Goal: Transaction & Acquisition: Purchase product/service

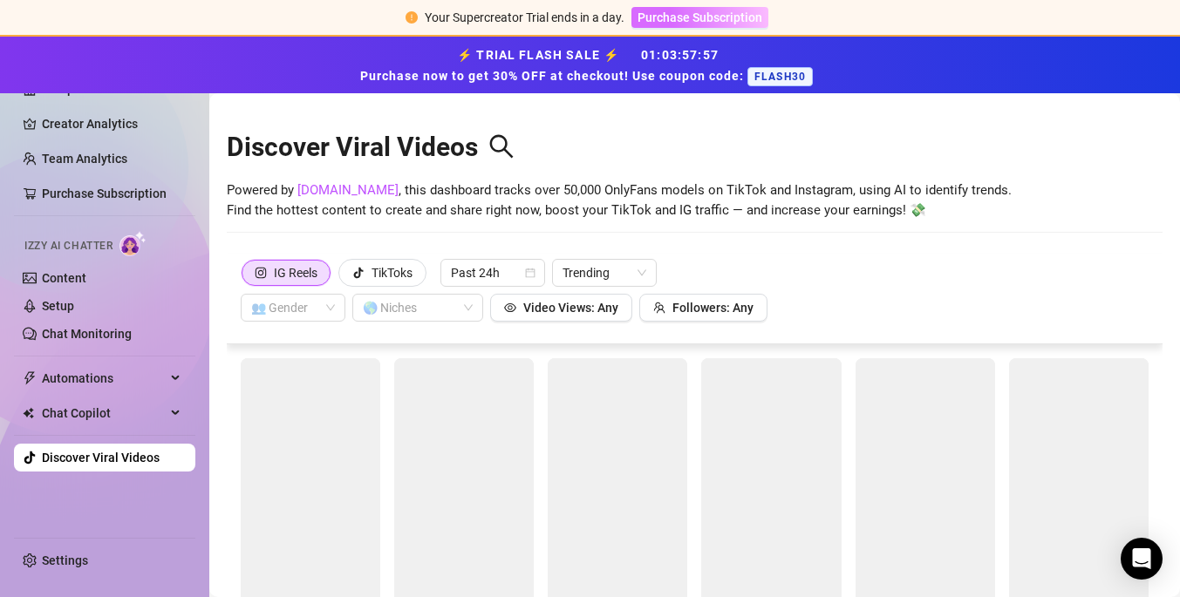
click at [690, 24] on button "Purchase Subscription" at bounding box center [699, 17] width 137 height 21
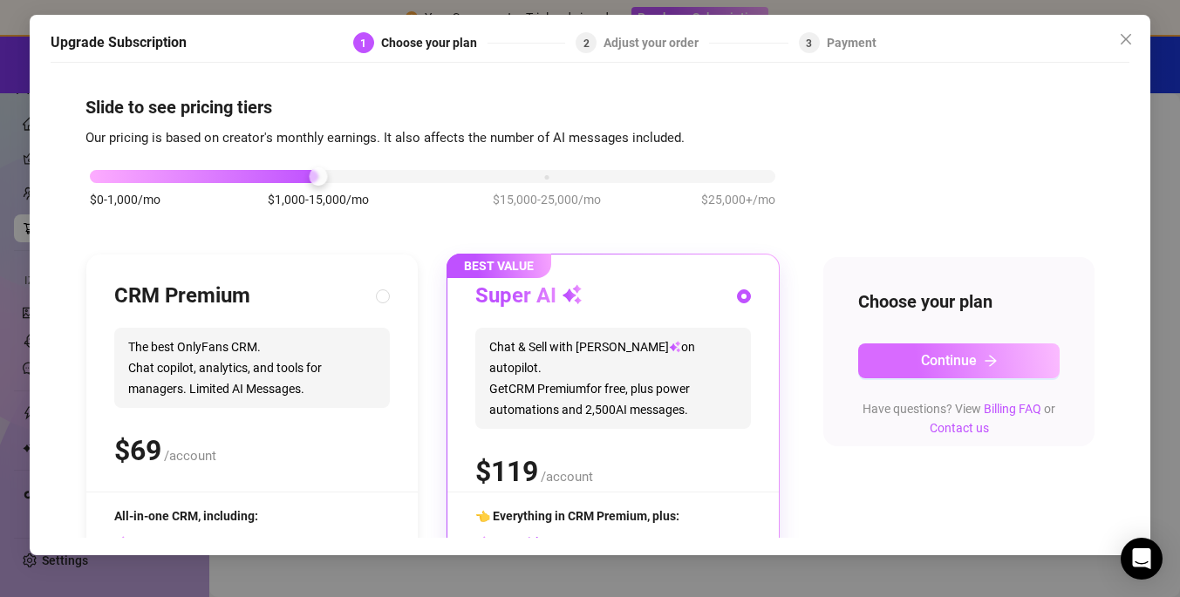
click at [903, 348] on button "Continue" at bounding box center [958, 361] width 201 height 35
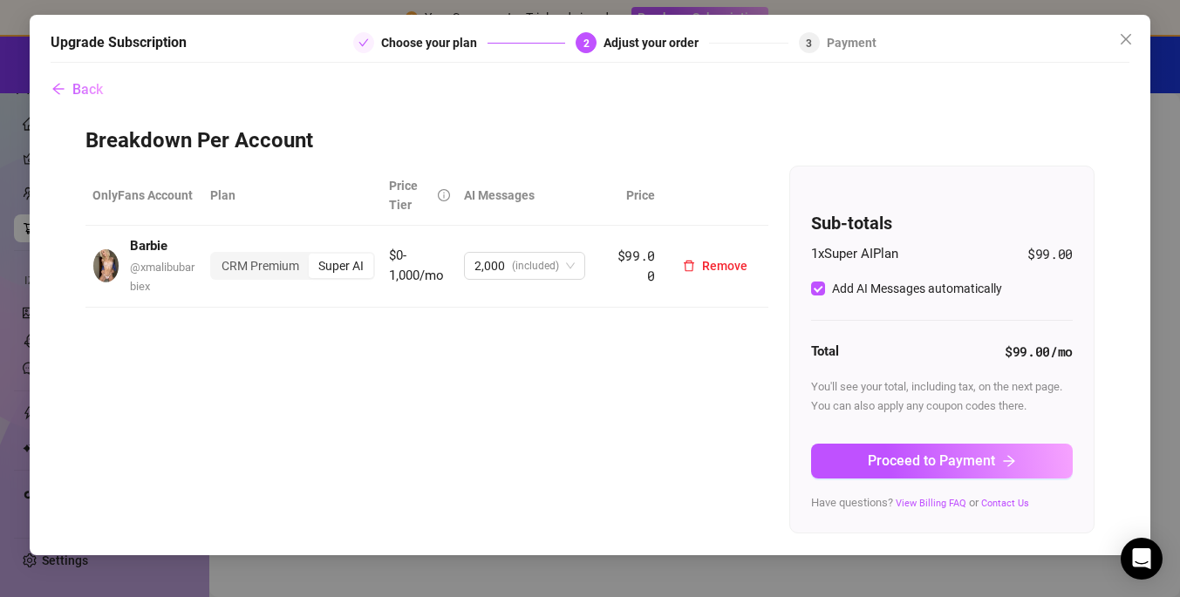
click at [352, 267] on div "Super AI" at bounding box center [341, 266] width 65 height 24
click at [313, 256] on input "Super AI" at bounding box center [313, 256] width 0 height 0
click at [509, 262] on div "2,000 (included)" at bounding box center [516, 266] width 85 height 26
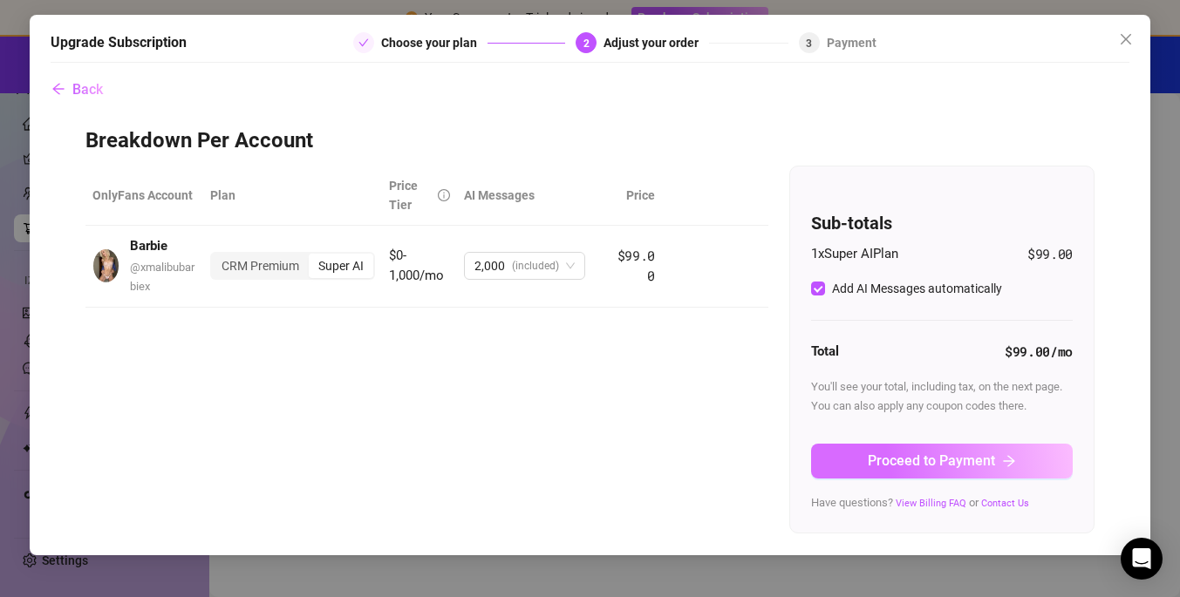
click at [941, 454] on span "Proceed to Payment" at bounding box center [931, 461] width 127 height 17
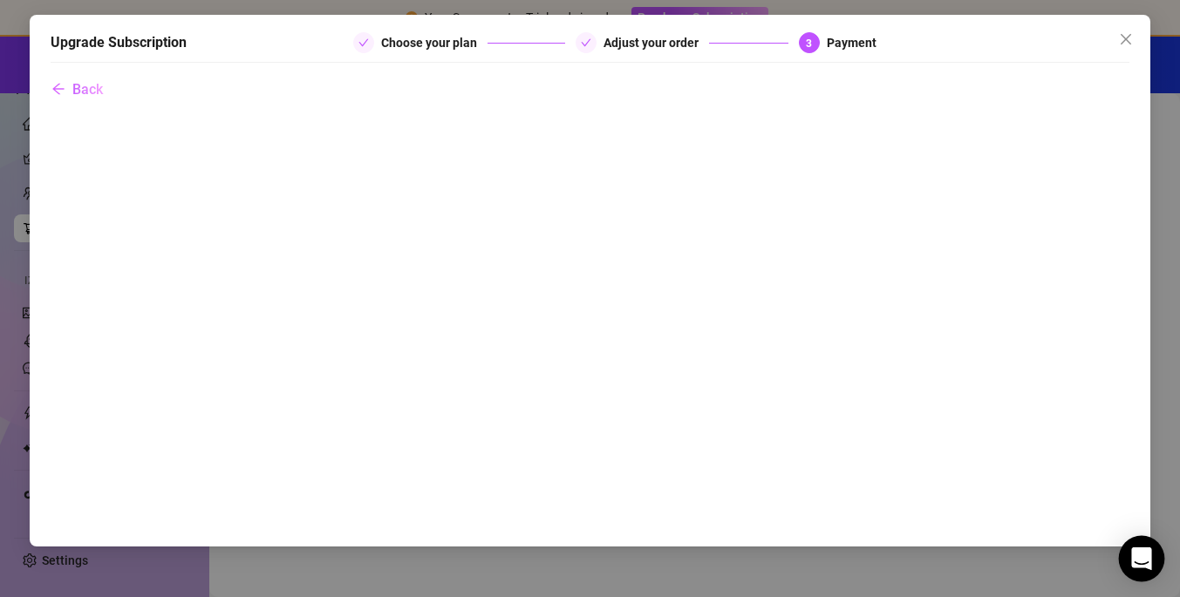
click at [1149, 561] on icon "Open Intercom Messenger" at bounding box center [1141, 559] width 23 height 23
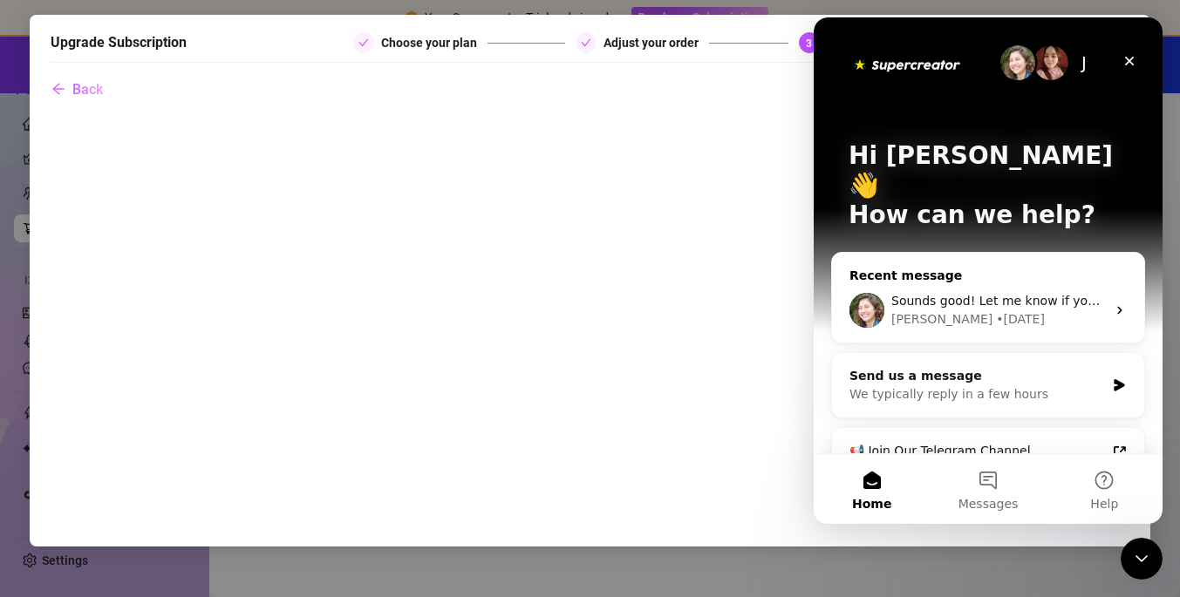
click at [997, 310] on div "[PERSON_NAME] • [DATE]" at bounding box center [998, 319] width 214 height 18
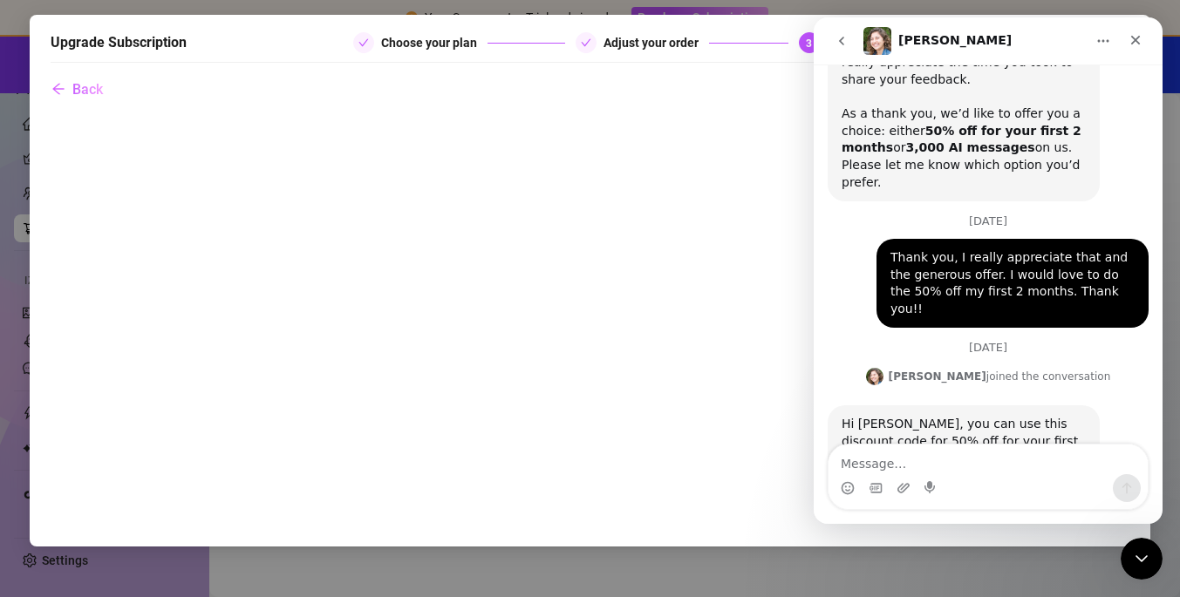
scroll to position [4875, 0]
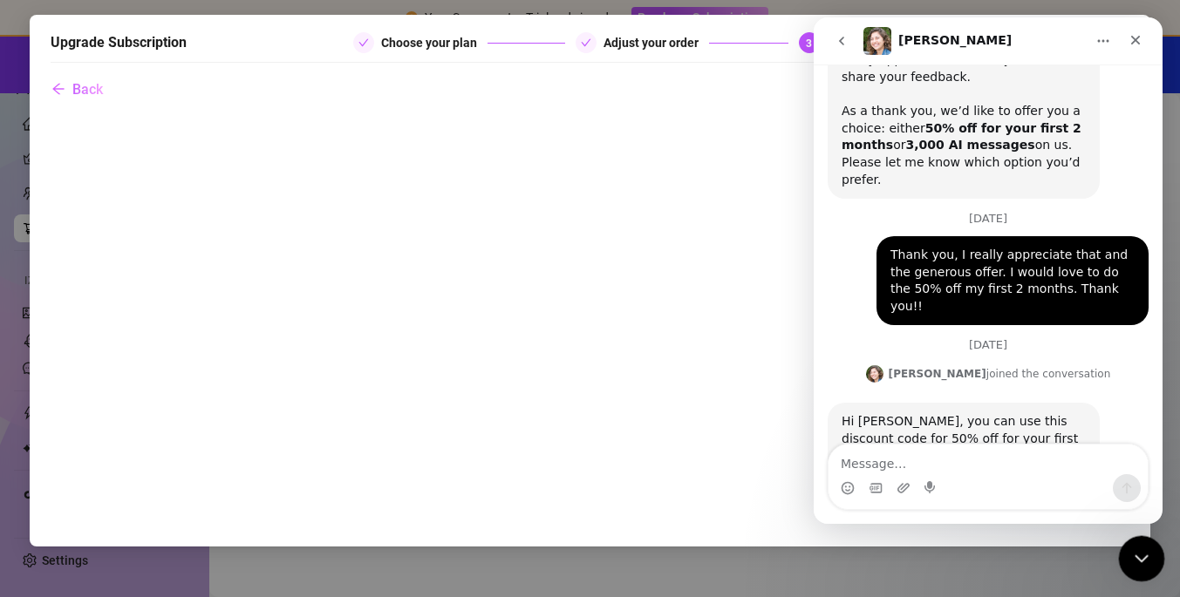
click at [1145, 567] on div "Close Intercom Messenger" at bounding box center [1139, 556] width 42 height 42
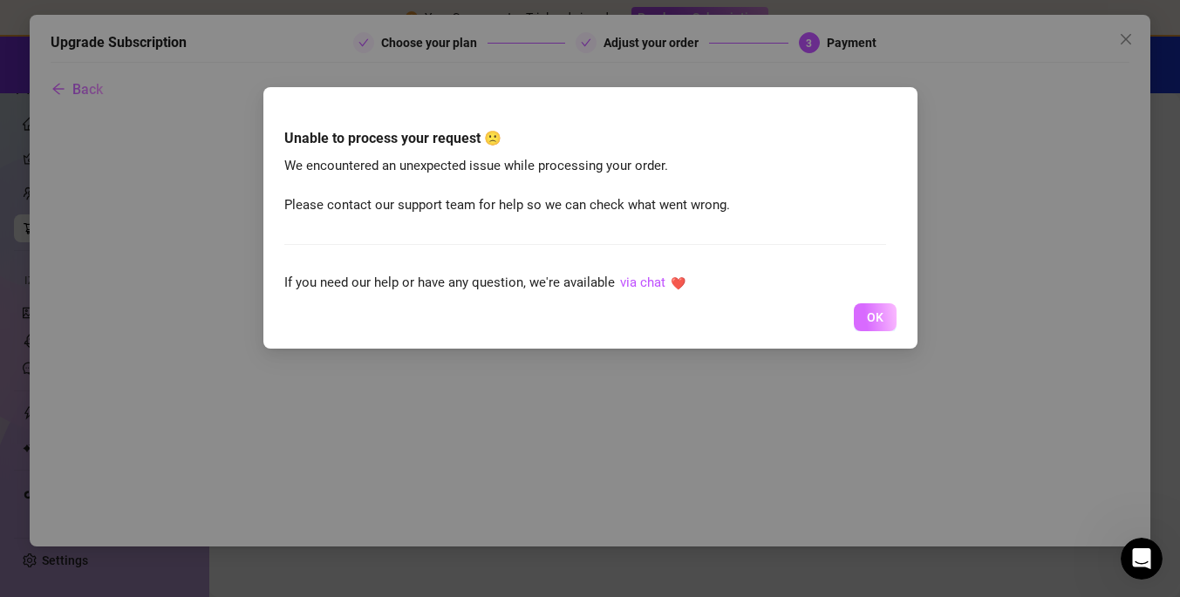
click at [885, 316] on button "OK" at bounding box center [875, 317] width 43 height 28
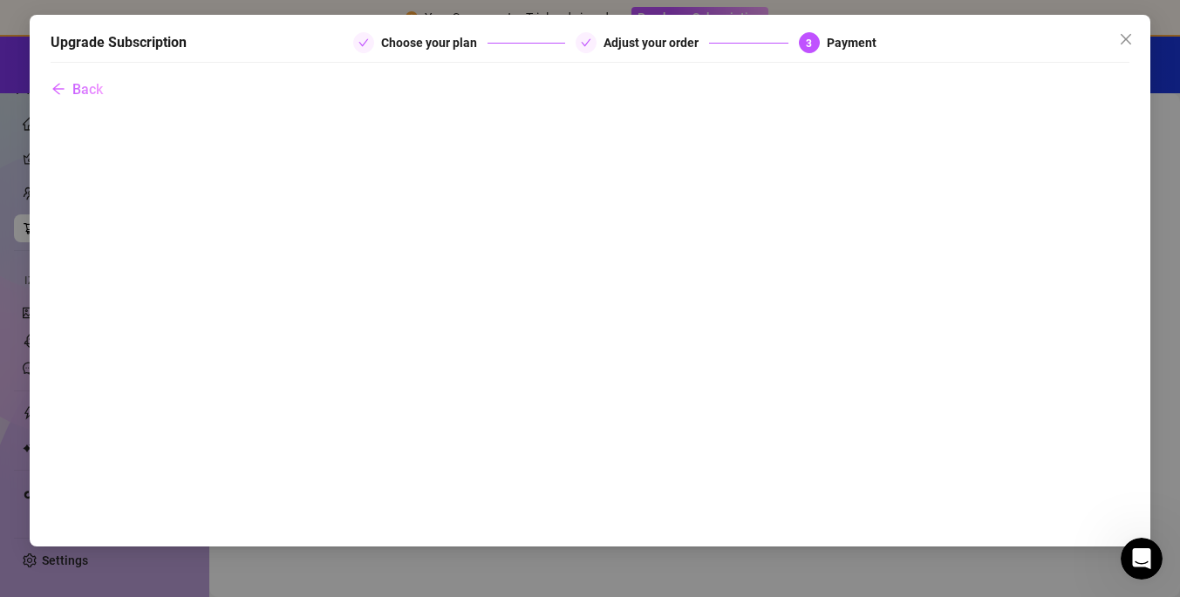
click at [642, 31] on div "Upgrade Subscription Choose your plan Adjust your order 3 Payment Back" at bounding box center [590, 281] width 1120 height 532
click at [80, 92] on span "Back" at bounding box center [87, 89] width 31 height 17
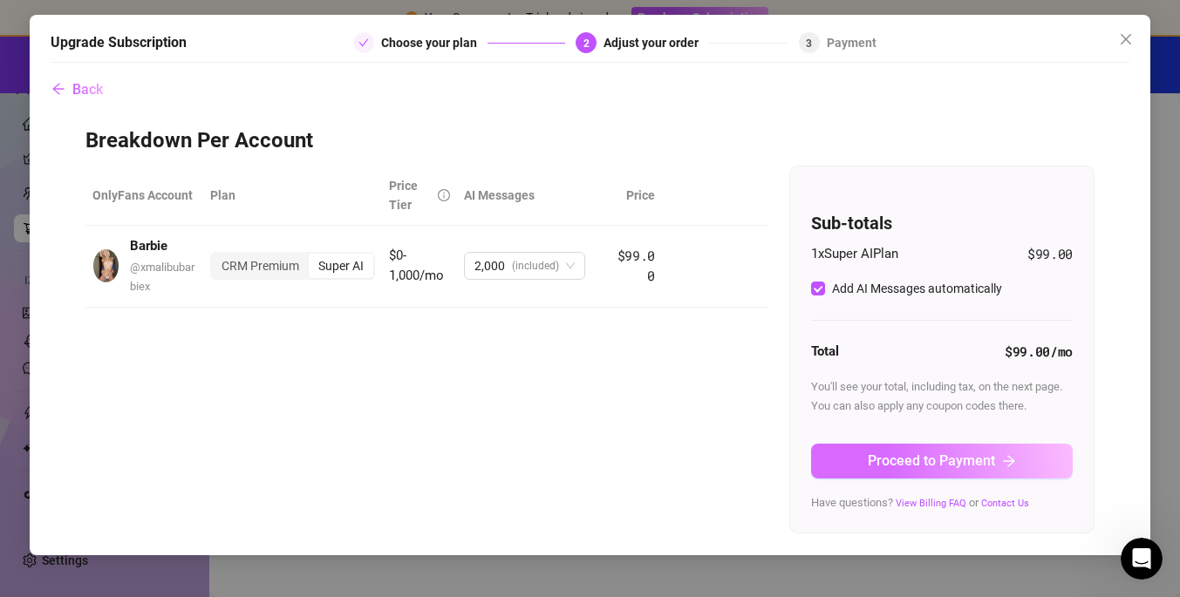
click at [933, 466] on span "Proceed to Payment" at bounding box center [931, 461] width 127 height 17
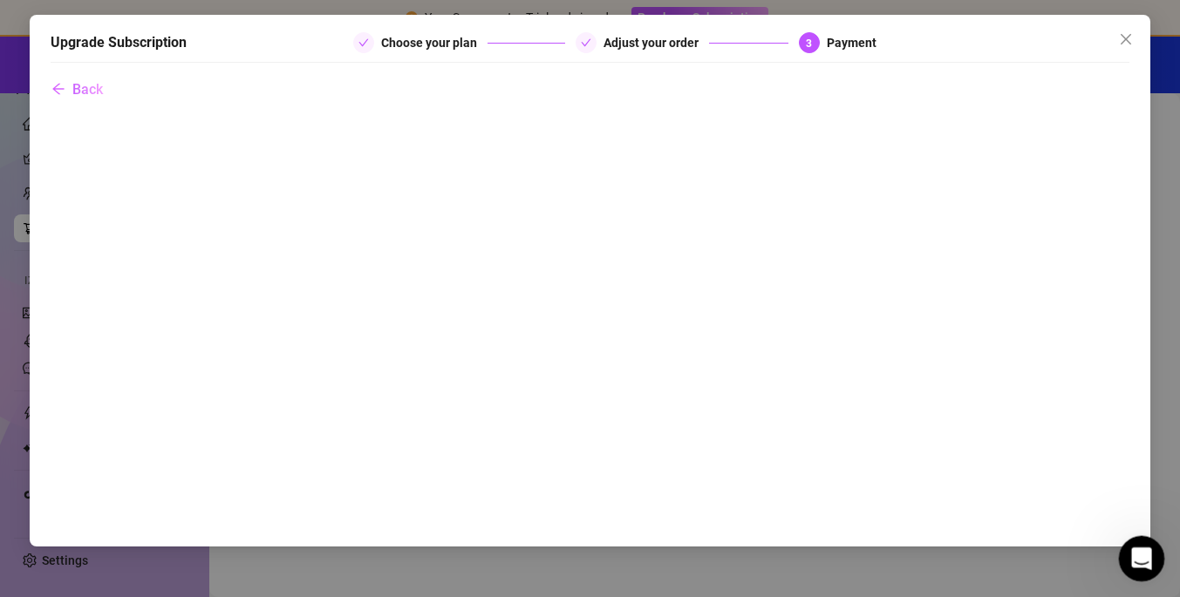
click at [1149, 551] on icon "Open Intercom Messenger" at bounding box center [1139, 556] width 29 height 29
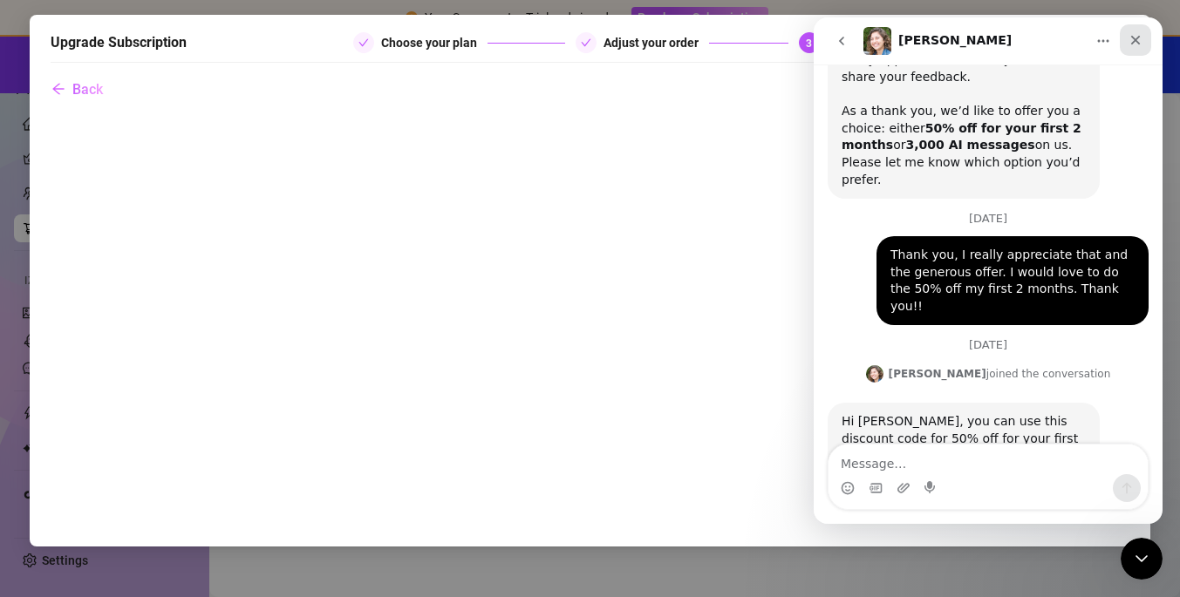
click at [1130, 38] on icon "Close" at bounding box center [1135, 40] width 14 height 14
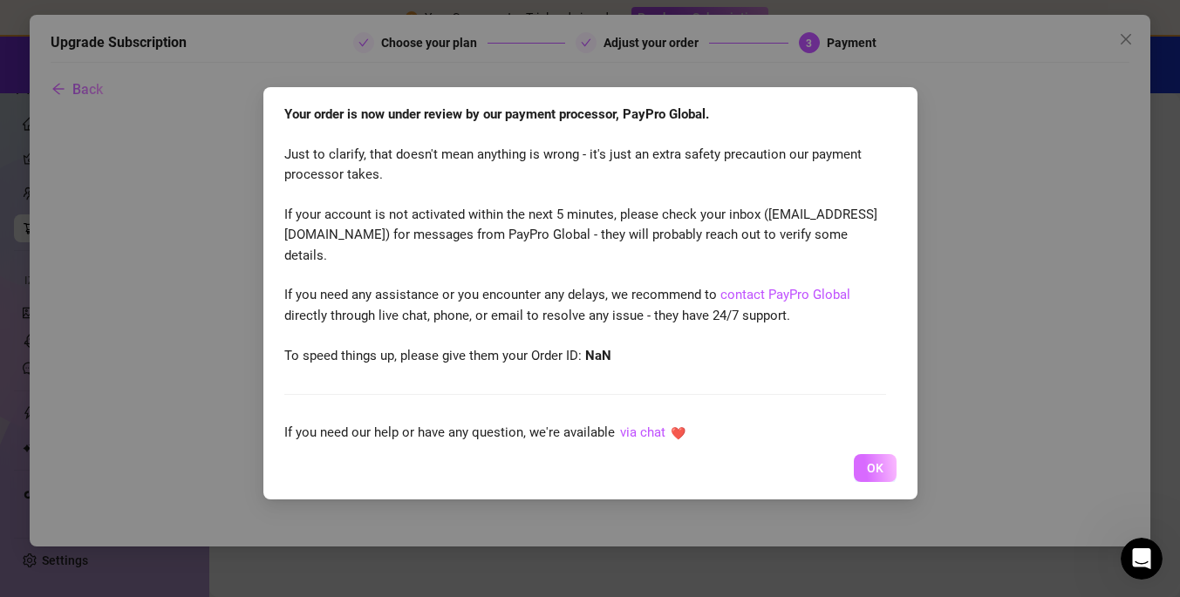
click at [881, 466] on span "OK" at bounding box center [875, 468] width 17 height 14
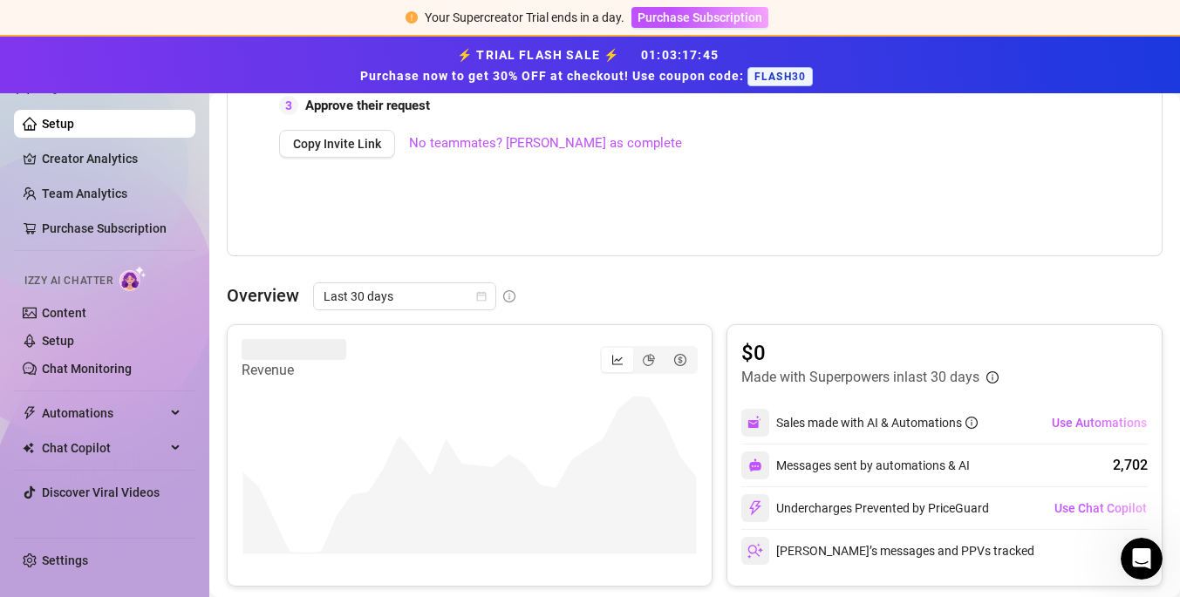
scroll to position [801, 0]
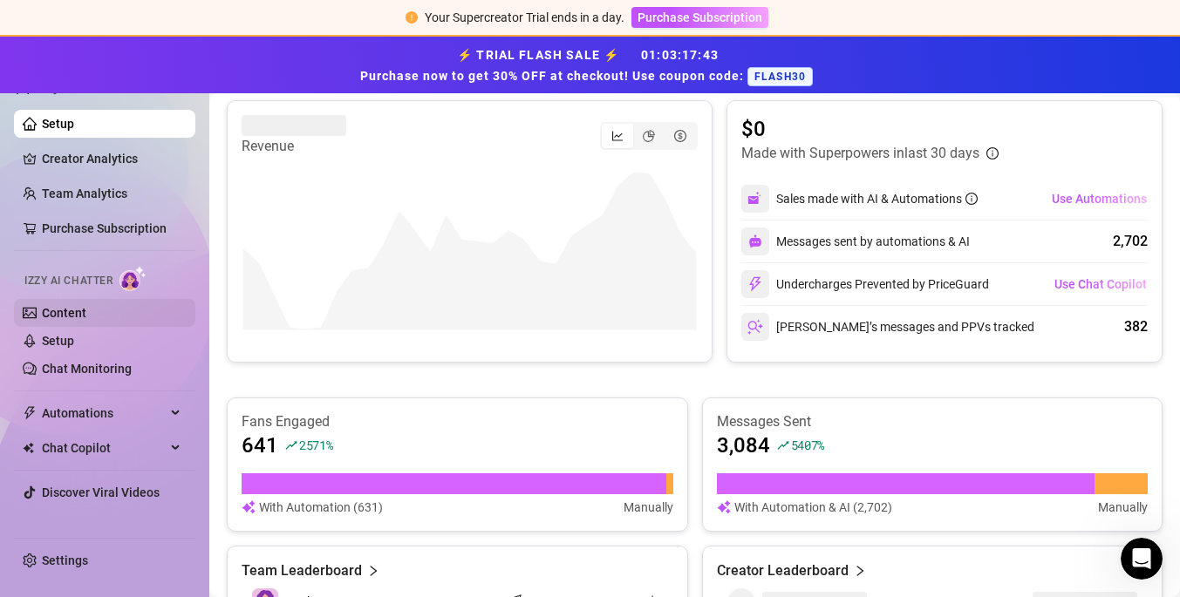
click at [56, 313] on link "Content" at bounding box center [64, 313] width 44 height 14
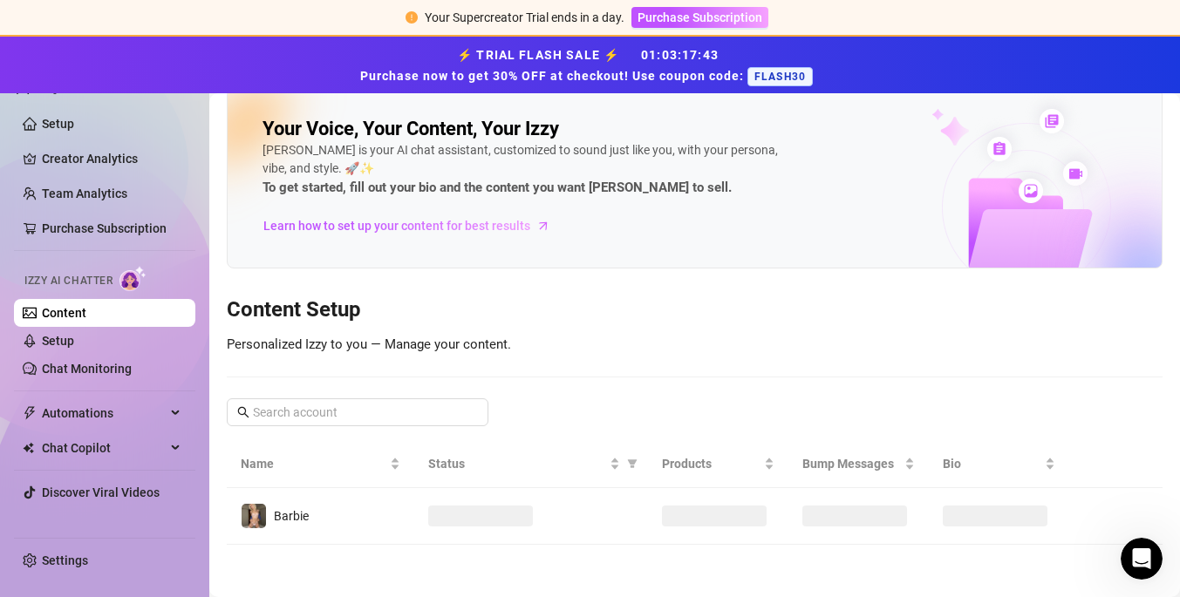
scroll to position [17, 0]
